Goal: Task Accomplishment & Management: Complete application form

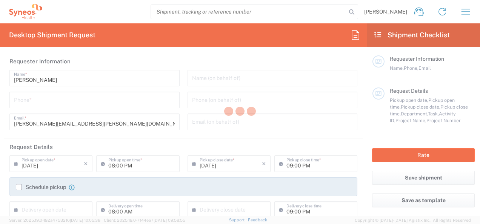
type input "3213"
type input "North Carolina"
type input "United States"
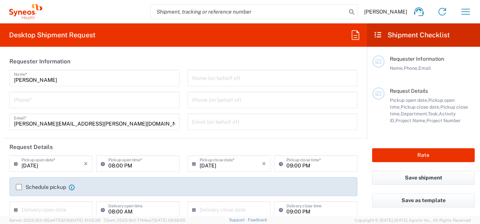
type input "Syneos Health, LLC-Morrisville NC US"
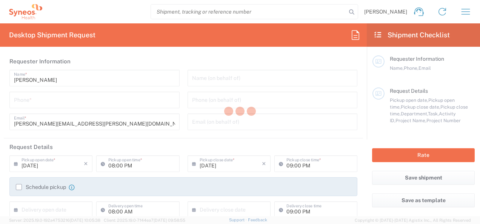
type input "3213"
type input "North Carolina"
type input "United States"
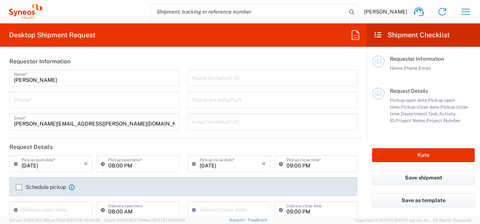
scroll to position [38, 0]
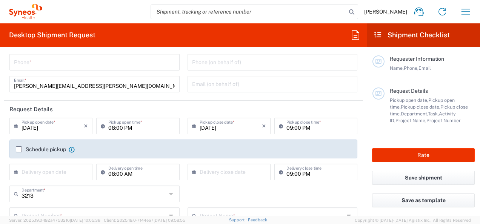
type input "Syneos Health, LLC-Morrisville NC US"
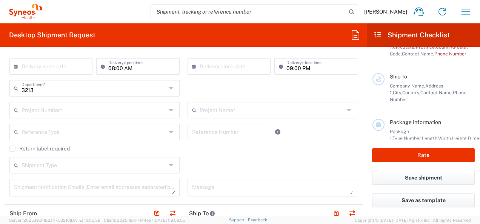
scroll to position [151, 0]
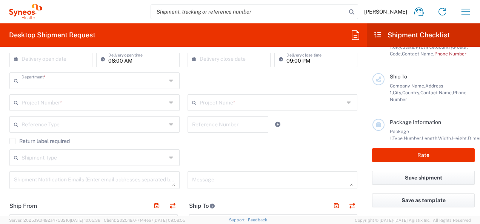
click at [149, 79] on input "text" at bounding box center [94, 80] width 145 height 13
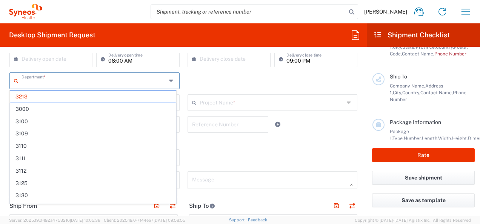
click at [149, 79] on input "text" at bounding box center [94, 80] width 145 height 13
click at [245, 84] on div "Department * 3213 3000 3100 3109 3110 3111 3112 3125 3130 3135 3136 3150 3155 3…" at bounding box center [184, 83] width 356 height 22
type input "3213"
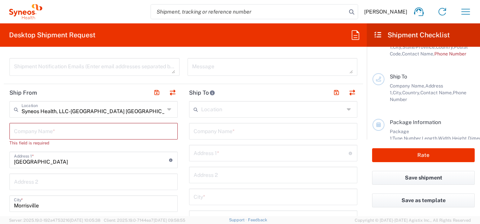
scroll to position [302, 0]
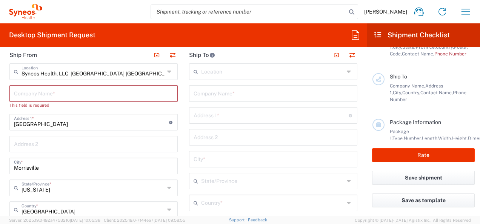
click at [167, 74] on icon at bounding box center [170, 72] width 6 height 12
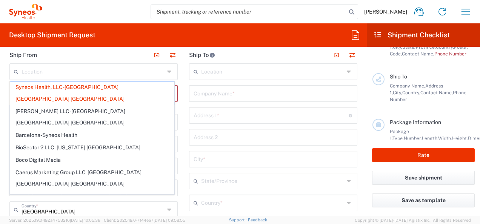
click at [167, 69] on icon at bounding box center [170, 72] width 6 height 12
type input "Syneos Health, LLC-[GEOGRAPHIC_DATA] [GEOGRAPHIC_DATA] [GEOGRAPHIC_DATA]"
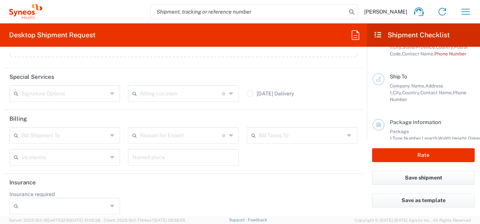
scroll to position [946, 0]
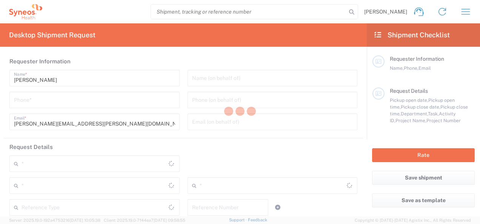
type input "3213"
type input "[US_STATE]"
type input "[GEOGRAPHIC_DATA]"
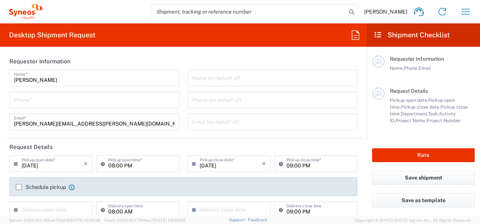
type input "Syneos Health, LLC-[GEOGRAPHIC_DATA] [GEOGRAPHIC_DATA] [GEOGRAPHIC_DATA]"
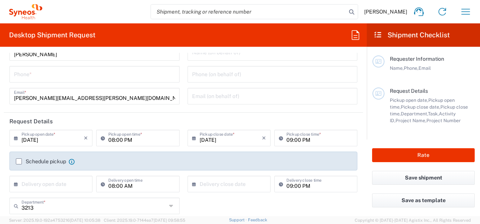
scroll to position [38, 0]
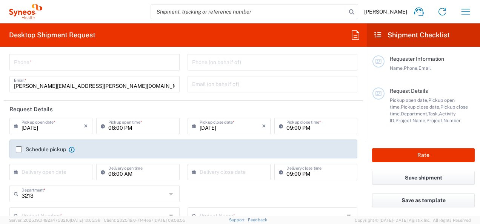
click at [19, 148] on label "Schedule pickup" at bounding box center [41, 149] width 50 height 6
click at [19, 149] on input "Schedule pickup" at bounding box center [19, 149] width 0 height 0
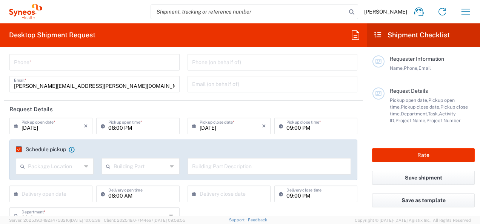
click at [19, 148] on label "Schedule pickup" at bounding box center [41, 149] width 50 height 6
click at [17, 149] on input "Schedule pickup" at bounding box center [17, 149] width 0 height 0
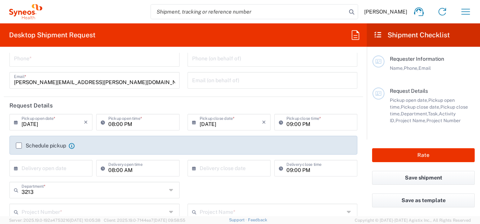
scroll to position [0, 0]
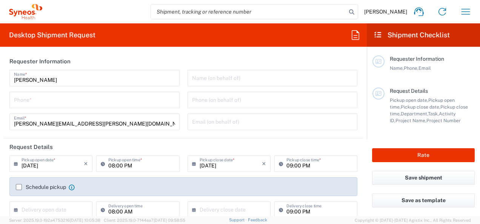
click at [198, 14] on input "search" at bounding box center [249, 12] width 196 height 14
click at [468, 11] on icon "button" at bounding box center [466, 12] width 12 height 12
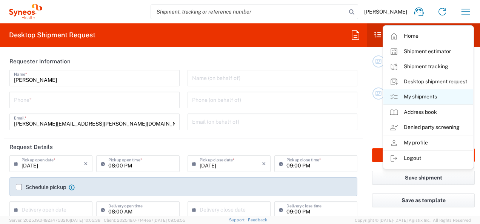
click at [425, 95] on link "My shipments" at bounding box center [428, 96] width 90 height 15
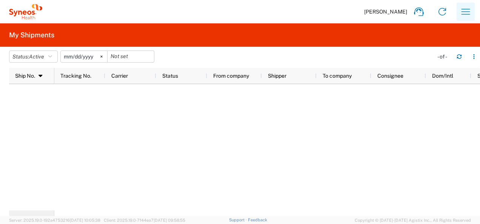
click at [467, 9] on icon "button" at bounding box center [466, 12] width 9 height 6
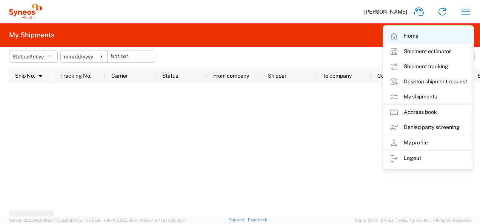
click at [407, 37] on link "Home" at bounding box center [428, 36] width 90 height 15
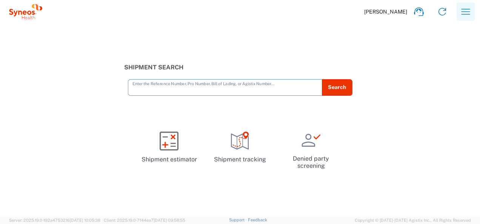
click at [462, 15] on icon "button" at bounding box center [466, 12] width 12 height 12
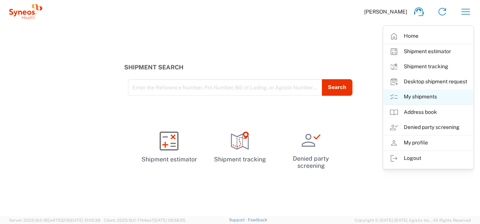
click at [402, 97] on link "My shipments" at bounding box center [428, 96] width 90 height 15
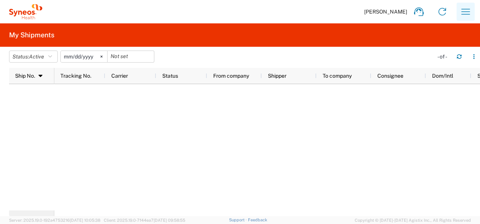
click at [470, 14] on icon "button" at bounding box center [466, 12] width 12 height 12
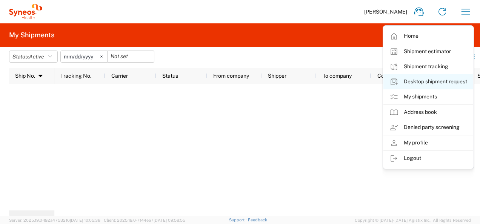
click at [417, 80] on link "Desktop shipment request" at bounding box center [428, 81] width 90 height 15
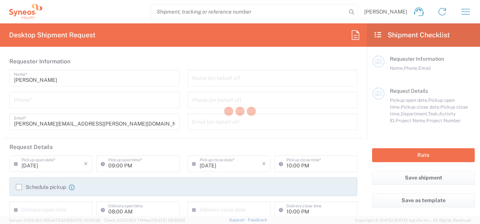
type input "3213"
type input "[US_STATE]"
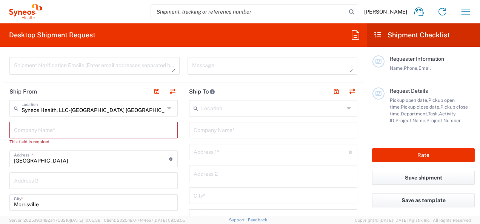
scroll to position [226, 0]
